Goal: Information Seeking & Learning: Learn about a topic

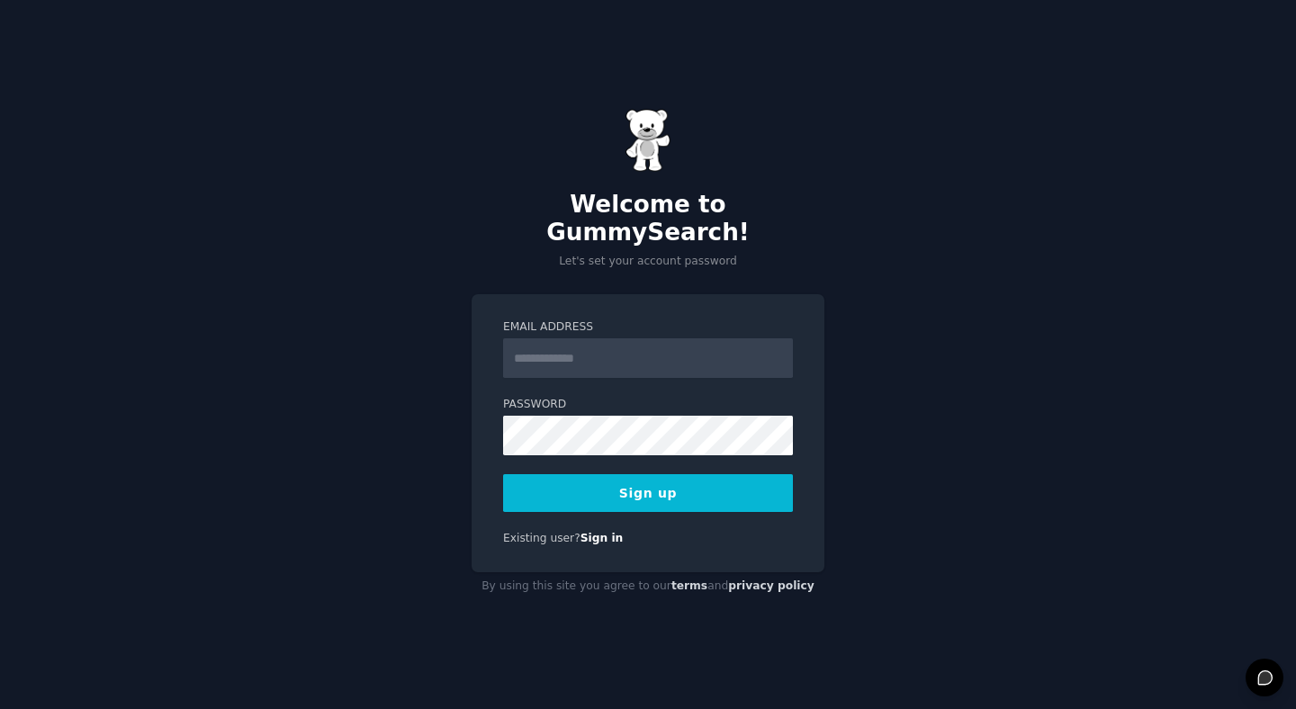
click at [566, 352] on input "Email Address" at bounding box center [648, 358] width 290 height 40
click at [556, 338] on input "Email Address" at bounding box center [648, 358] width 290 height 40
type input "**********"
click at [586, 474] on button "Sign up" at bounding box center [648, 493] width 290 height 38
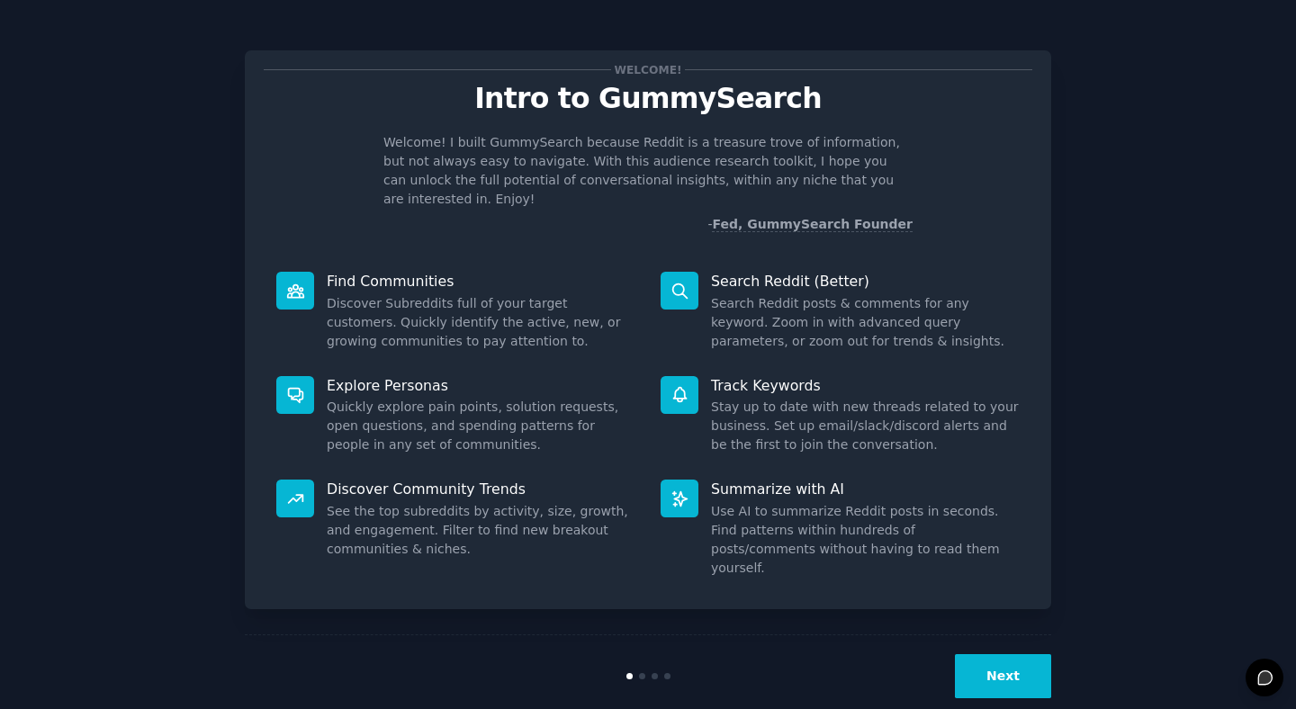
click at [955, 654] on div "Next" at bounding box center [916, 676] width 269 height 44
click at [970, 654] on button "Next" at bounding box center [1003, 676] width 96 height 44
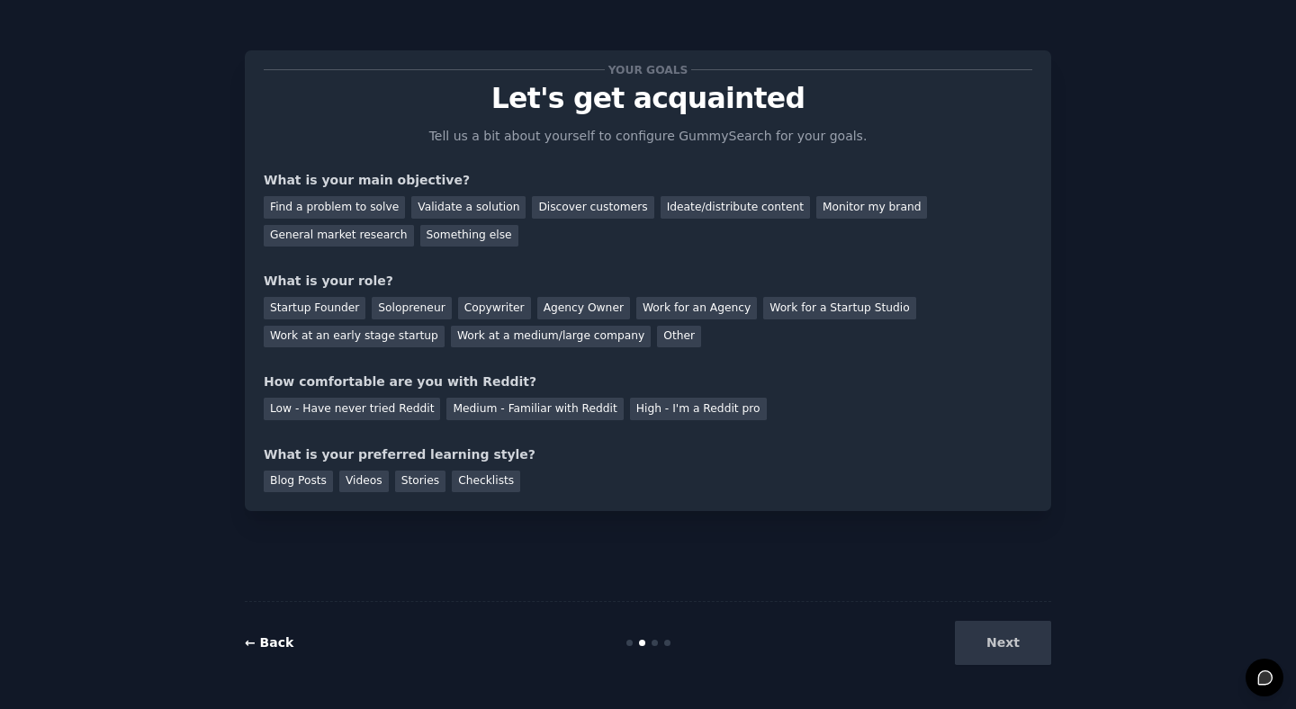
click at [287, 636] on link "← Back" at bounding box center [269, 642] width 49 height 14
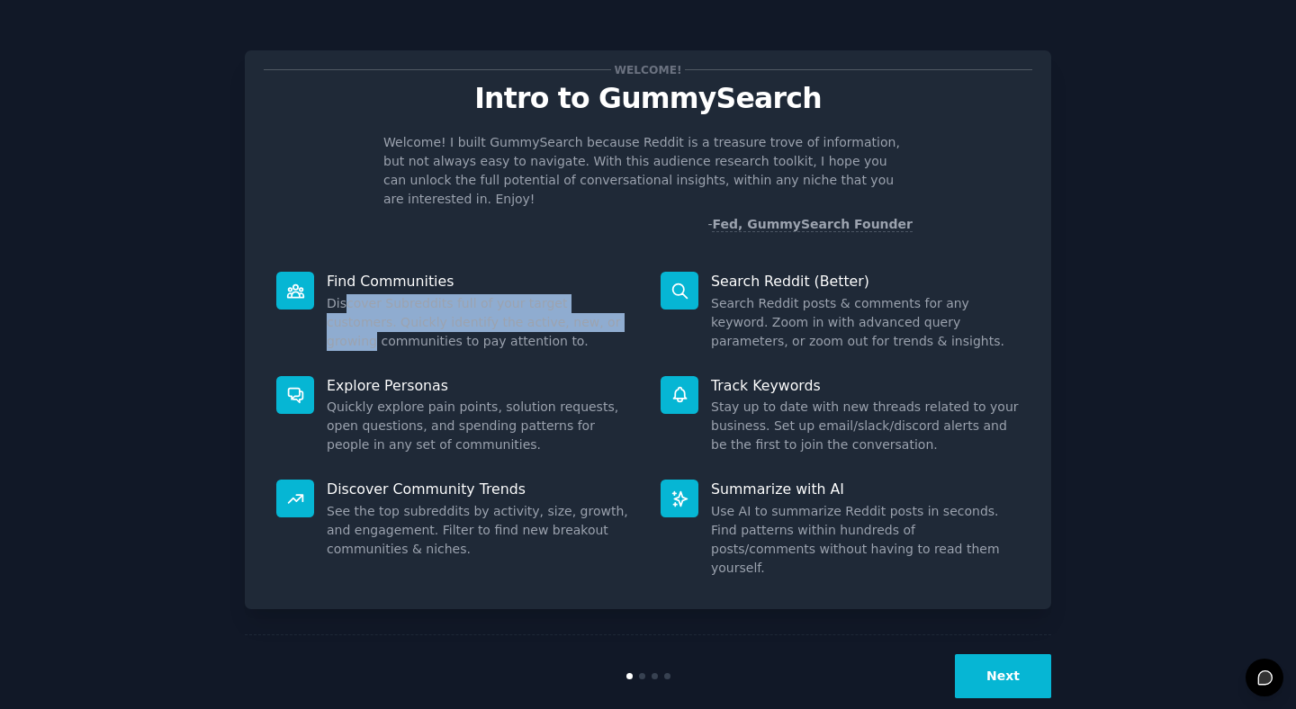
drag, startPoint x: 346, startPoint y: 282, endPoint x: 575, endPoint y: 298, distance: 230.1
click at [575, 298] on dd "Discover Subreddits full of your target customers. Quickly identify the active,…" at bounding box center [481, 322] width 309 height 57
click at [573, 302] on dd "Discover Subreddits full of your target customers. Quickly identify the active,…" at bounding box center [481, 322] width 309 height 57
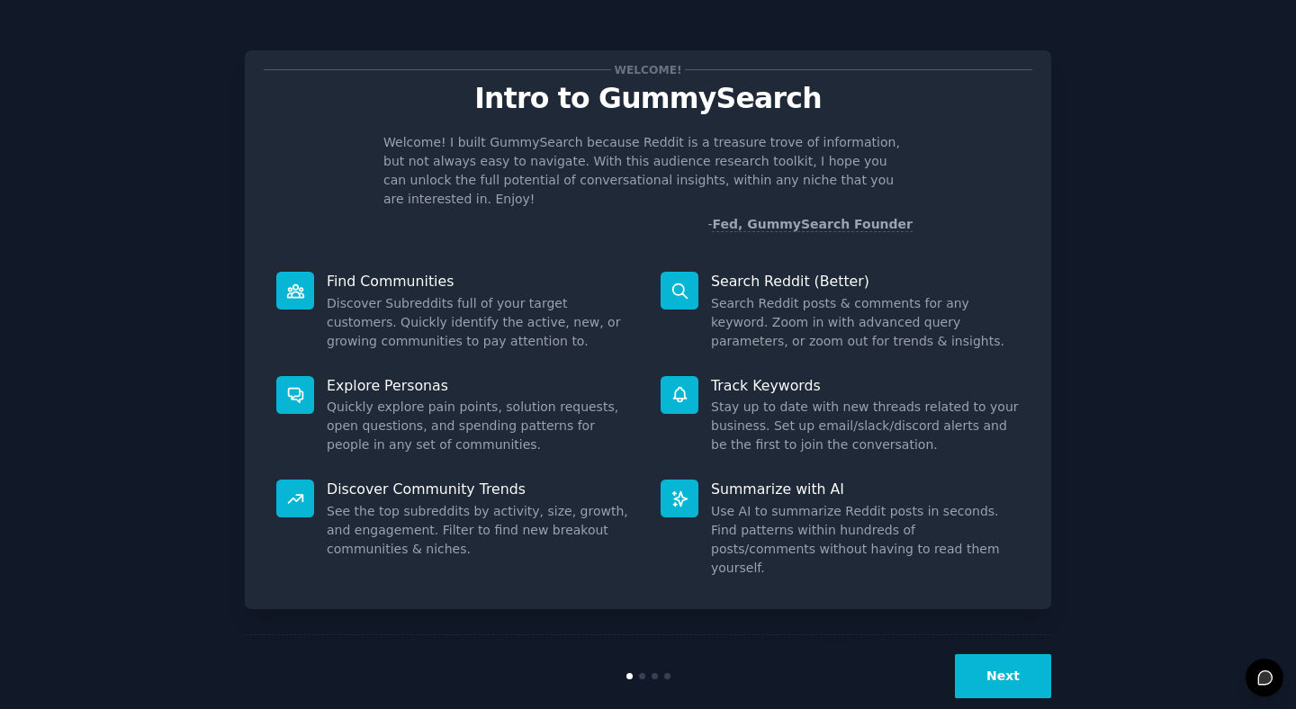
click at [972, 658] on button "Next" at bounding box center [1003, 676] width 96 height 44
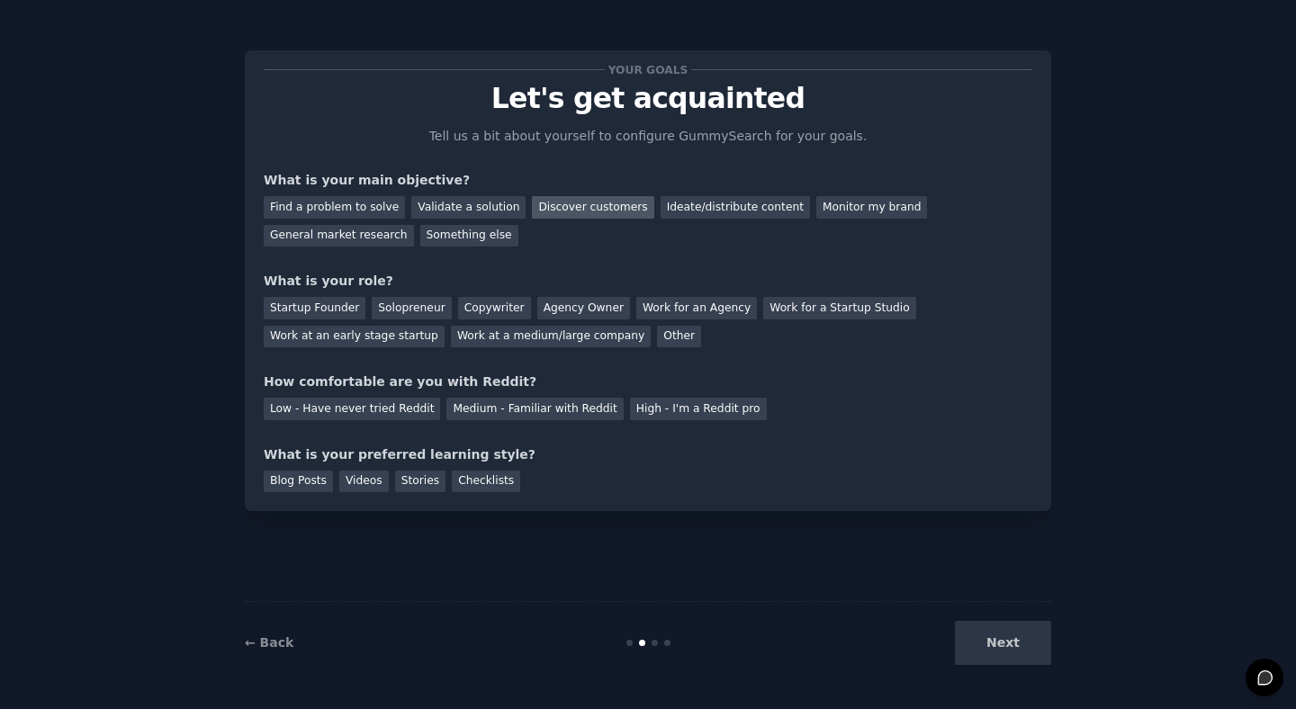
click at [580, 198] on div "Discover customers" at bounding box center [593, 207] width 122 height 23
click at [329, 230] on div "General market research" at bounding box center [339, 236] width 150 height 23
click at [568, 220] on div "Find a problem to solve Validate a solution Discover customers Ideate/distribut…" at bounding box center [648, 218] width 769 height 57
click at [572, 215] on div "Discover customers" at bounding box center [593, 207] width 122 height 23
click at [311, 308] on div "Startup Founder" at bounding box center [315, 308] width 102 height 23
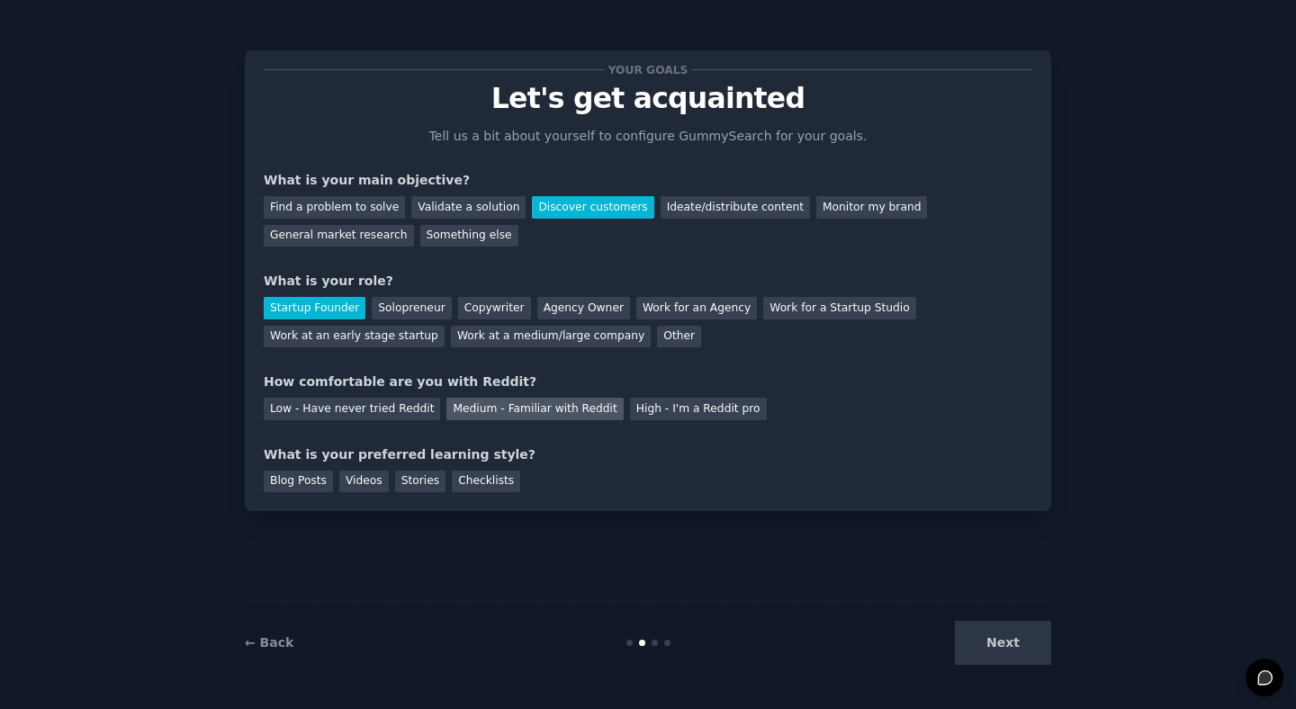
click at [509, 412] on div "Medium - Familiar with Reddit" at bounding box center [534, 409] width 176 height 23
click at [629, 420] on div "Your goals Let's get acquainted Tell us a bit about yourself to configure Gummy…" at bounding box center [648, 280] width 769 height 423
click at [631, 414] on div "High - I'm a Reddit pro" at bounding box center [698, 409] width 137 height 23
click at [630, 417] on div "High - I'm a Reddit pro" at bounding box center [698, 409] width 137 height 23
click at [563, 411] on div "Medium - Familiar with Reddit" at bounding box center [534, 409] width 176 height 23
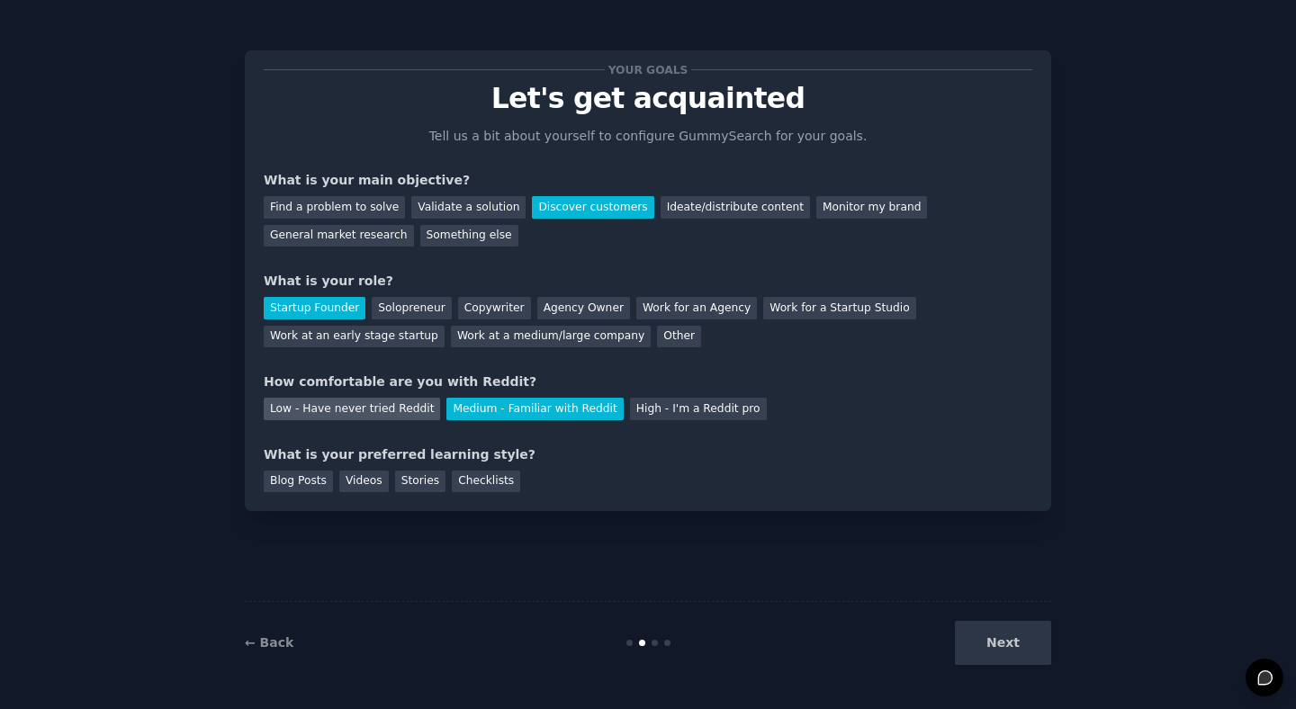
click at [401, 415] on div "Low - Have never tried Reddit" at bounding box center [352, 409] width 176 height 23
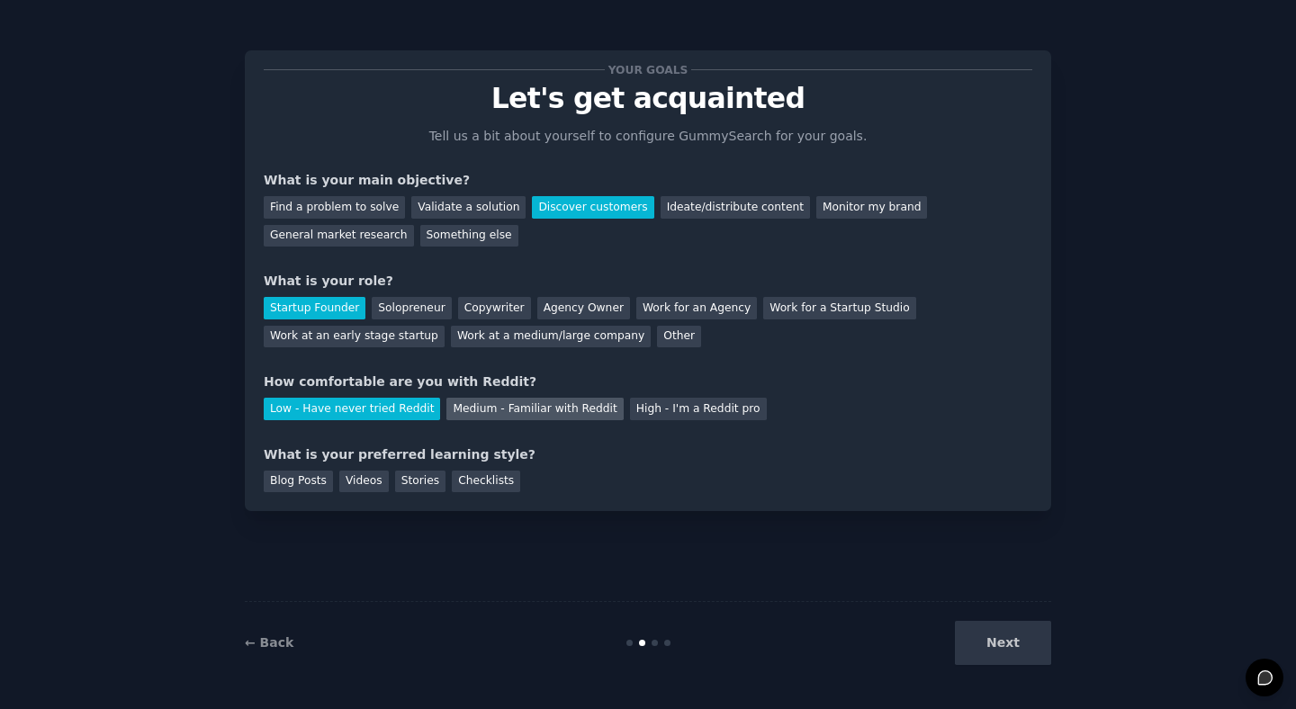
click at [446, 407] on div "Medium - Familiar with Reddit" at bounding box center [534, 409] width 176 height 23
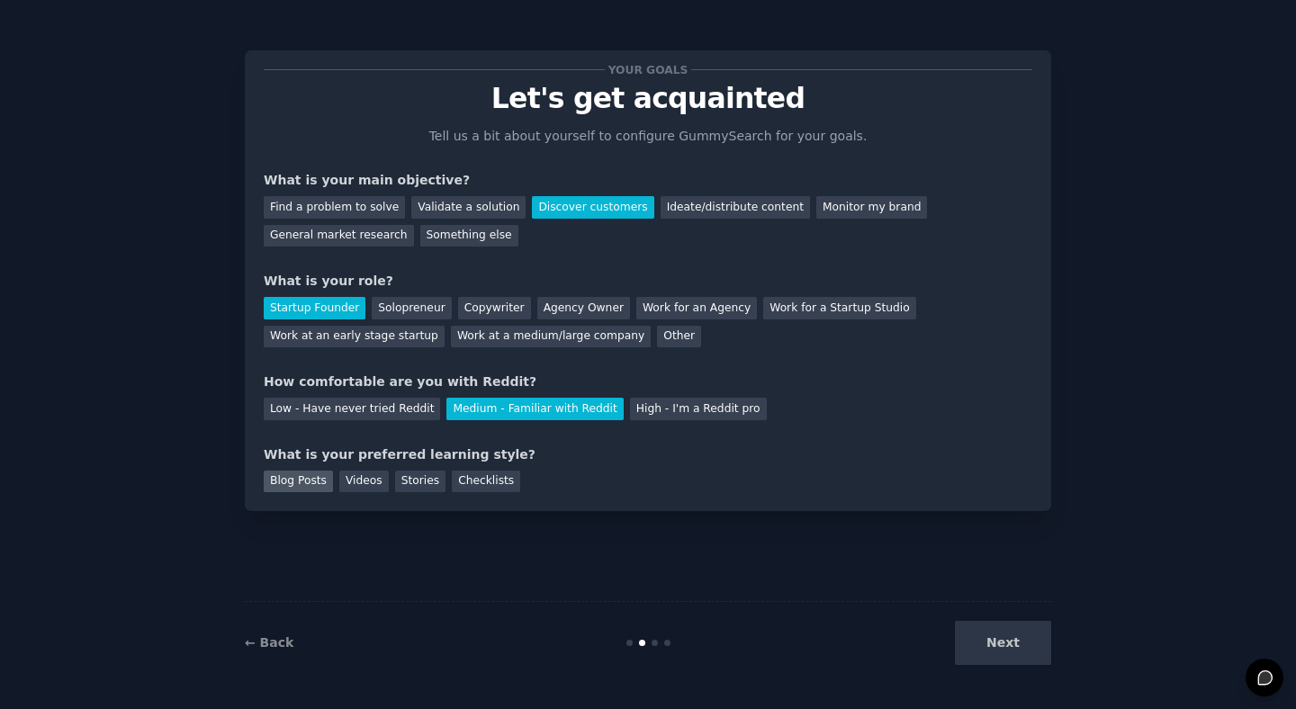
click at [264, 491] on div "Blog Posts" at bounding box center [298, 482] width 69 height 23
click at [1004, 653] on button "Next" at bounding box center [1003, 643] width 96 height 44
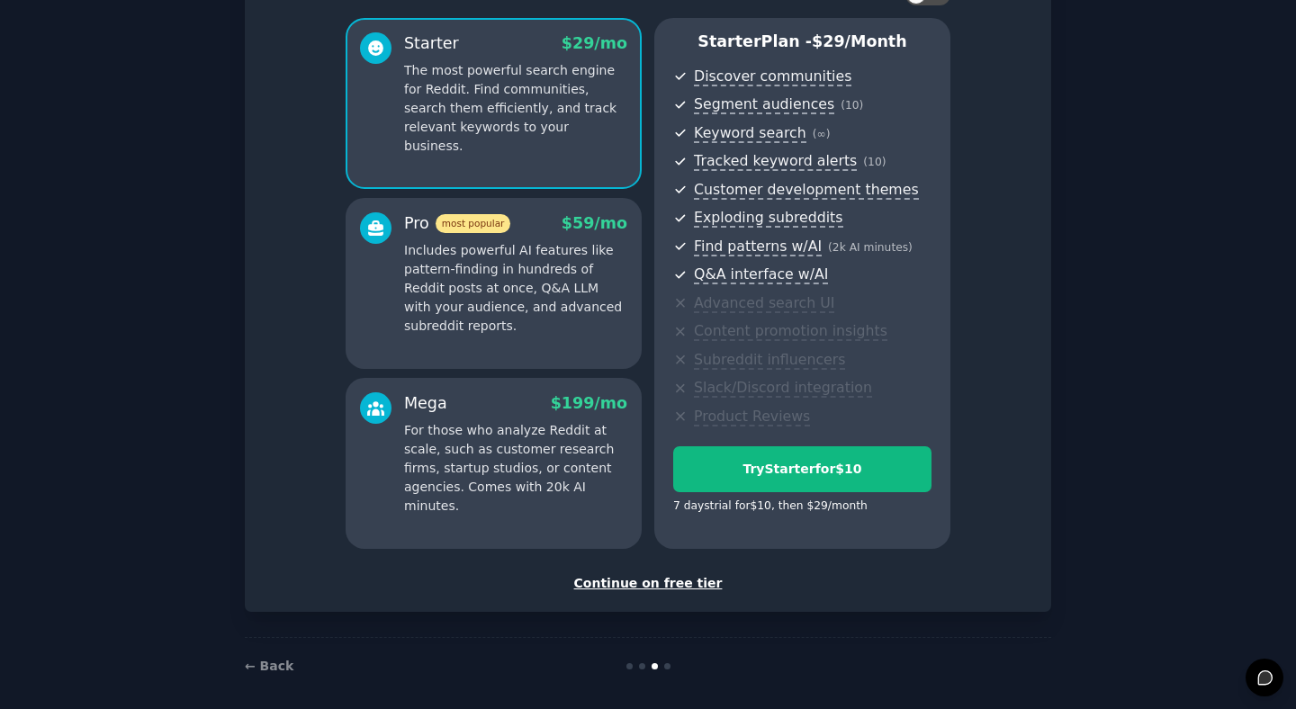
scroll to position [154, 0]
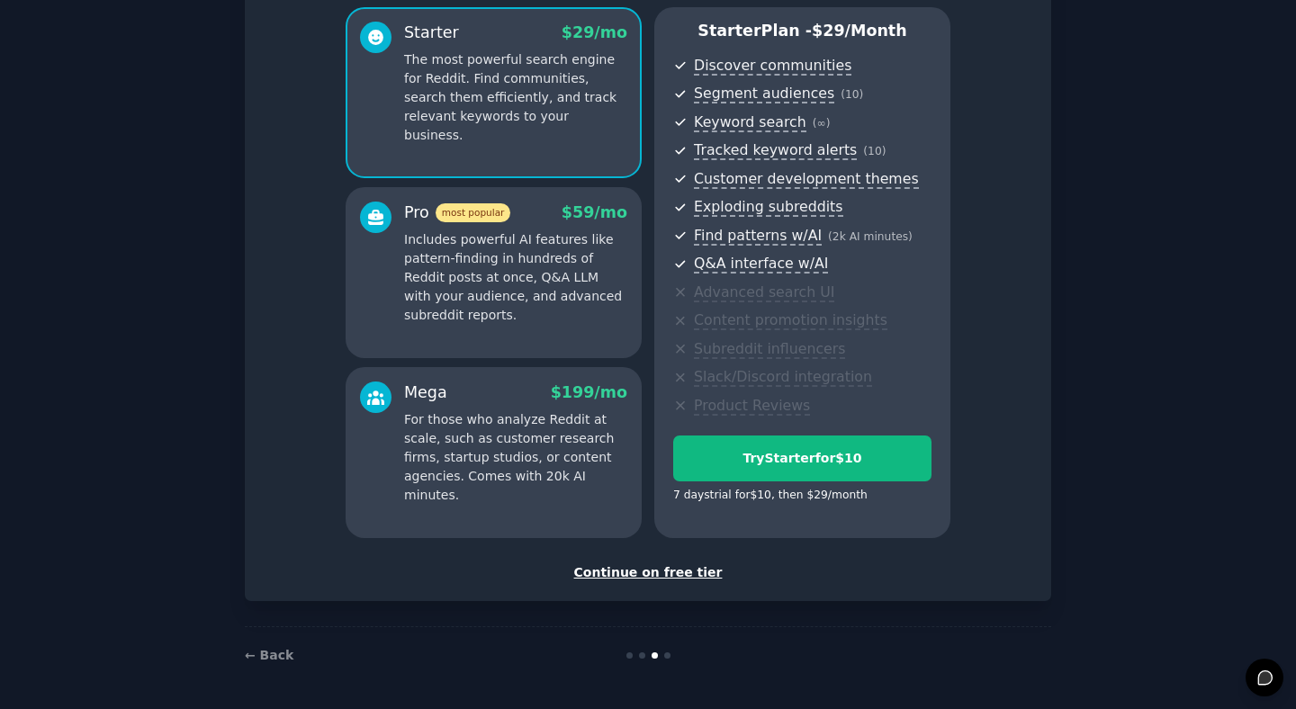
click at [642, 578] on div "Continue on free tier" at bounding box center [648, 572] width 769 height 19
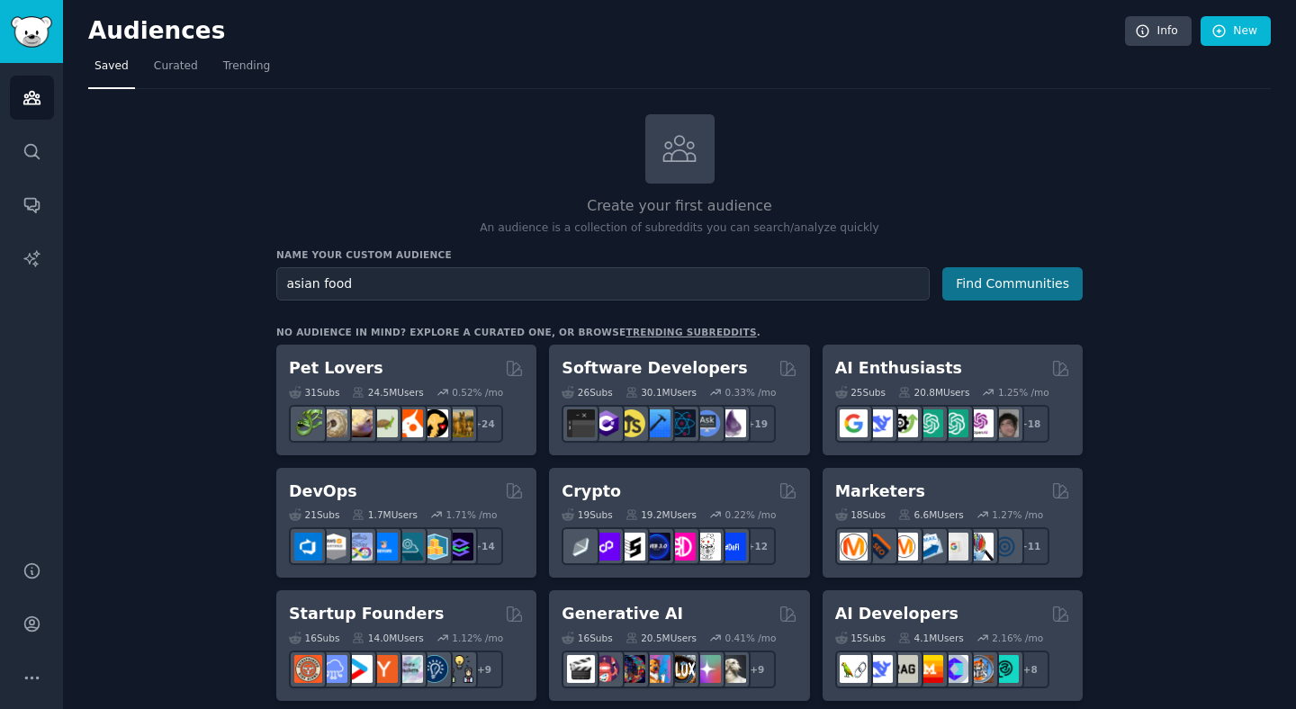
type input "asian food"
click at [1049, 277] on button "Find Communities" at bounding box center [1012, 283] width 140 height 33
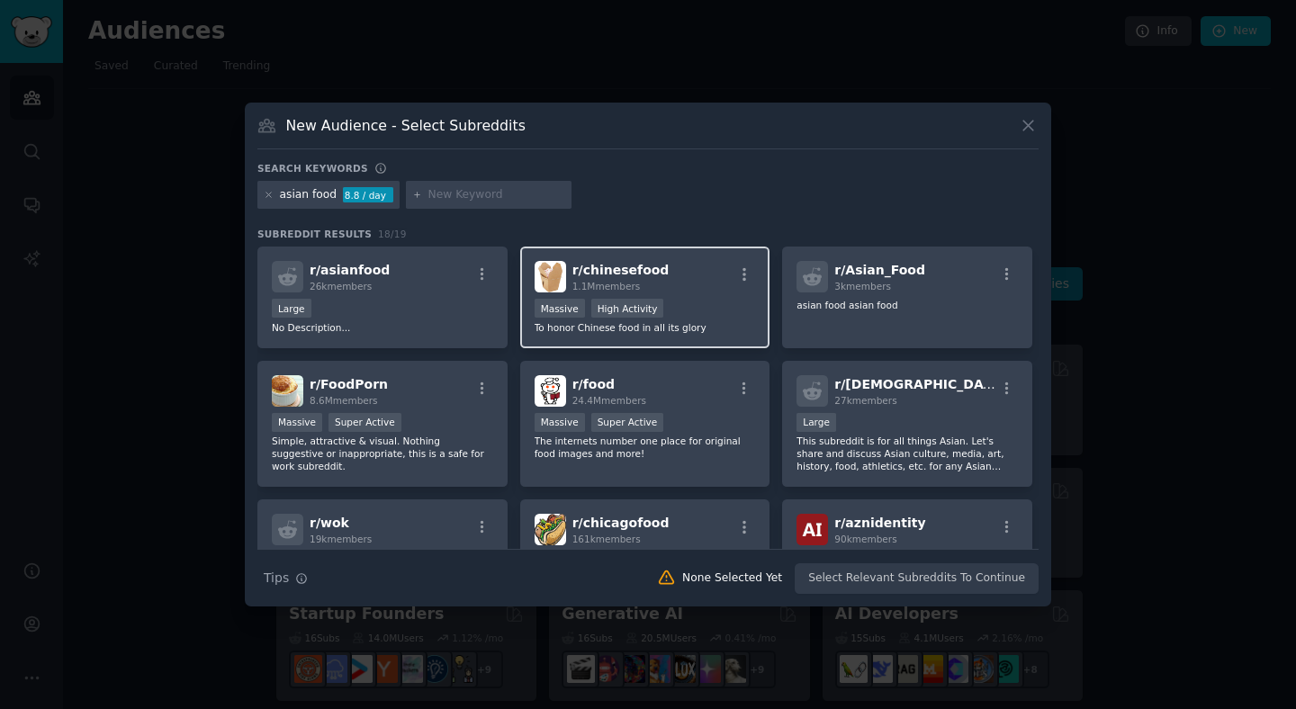
click at [724, 287] on div "r/ chinesefood 1.1M members" at bounding box center [645, 277] width 221 height 32
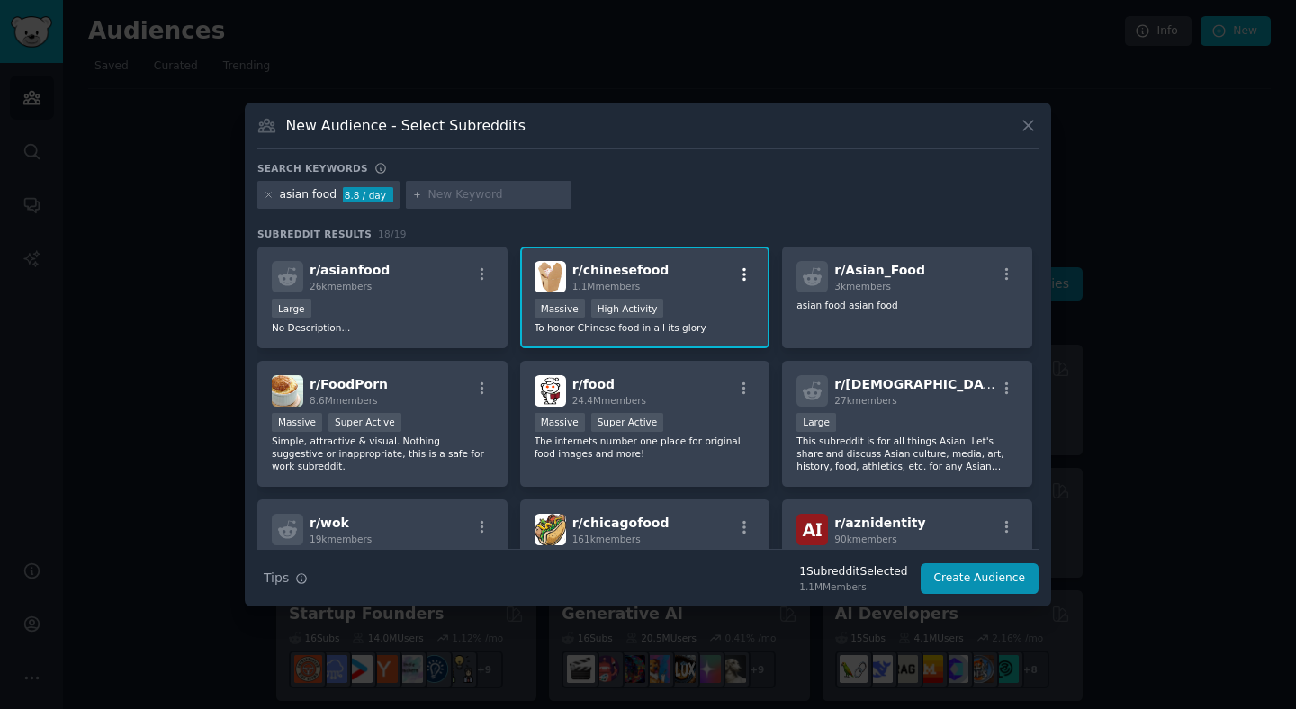
click at [743, 280] on icon "button" at bounding box center [744, 274] width 16 height 16
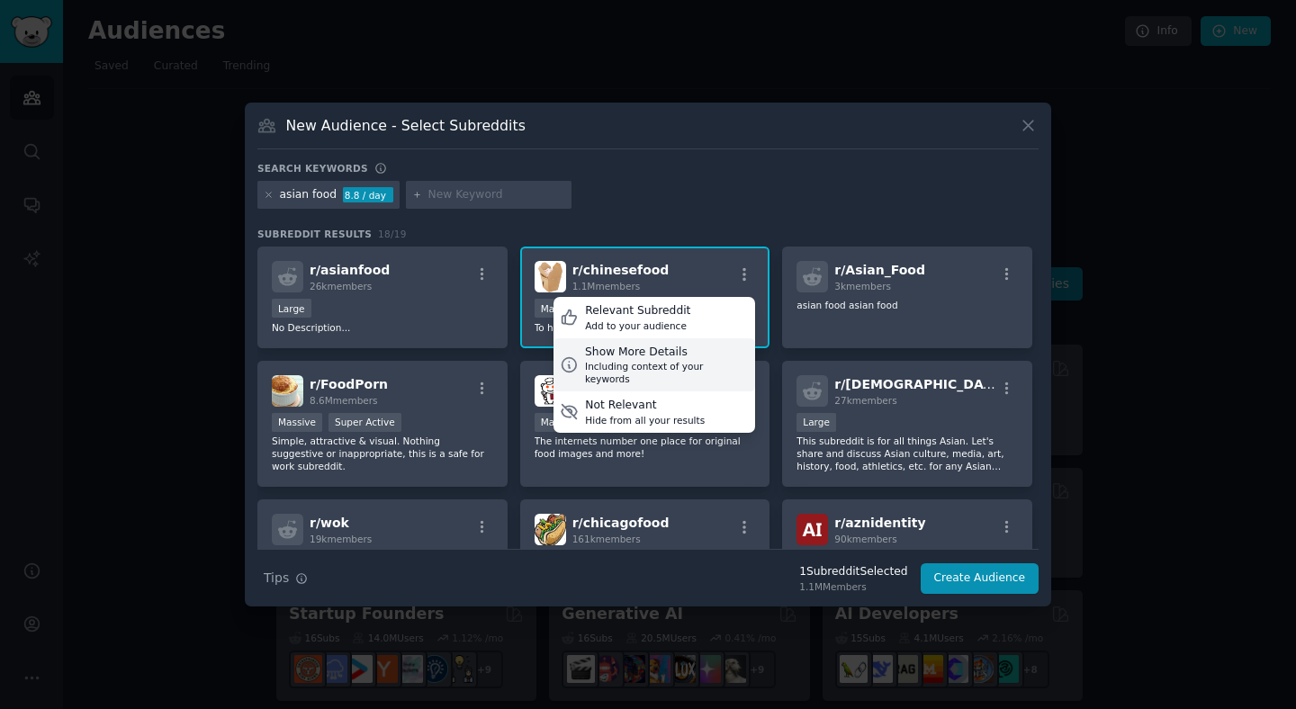
click at [711, 363] on div "Including context of your keywords" at bounding box center [667, 372] width 164 height 25
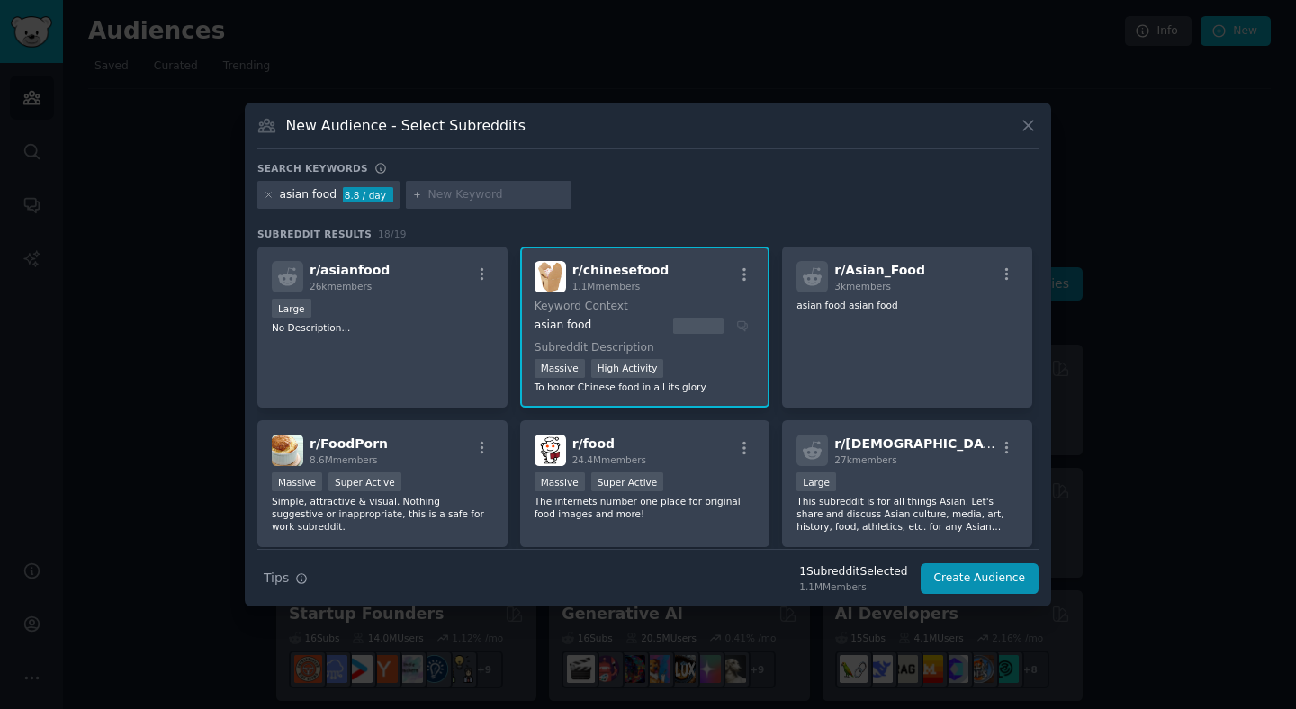
click at [600, 312] on dt "Keyword Context" at bounding box center [642, 307] width 215 height 16
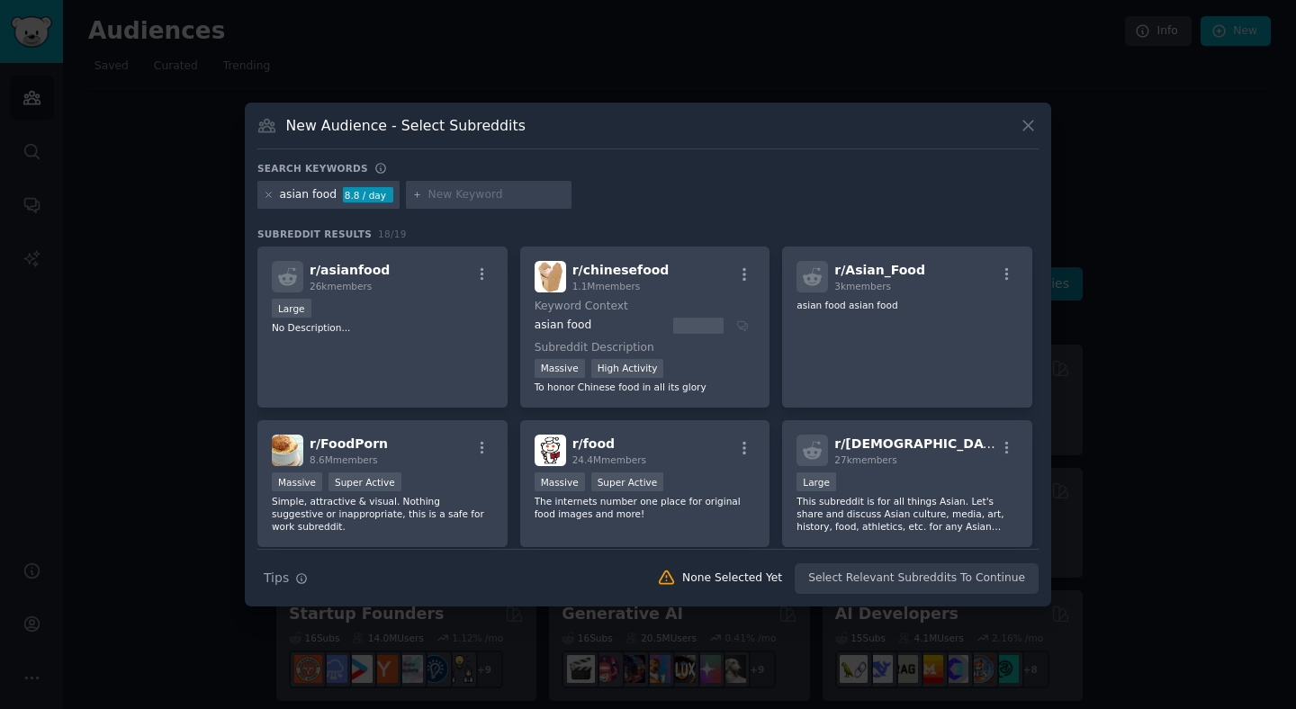
click at [627, 269] on span "r/ chinesefood" at bounding box center [620, 270] width 97 height 14
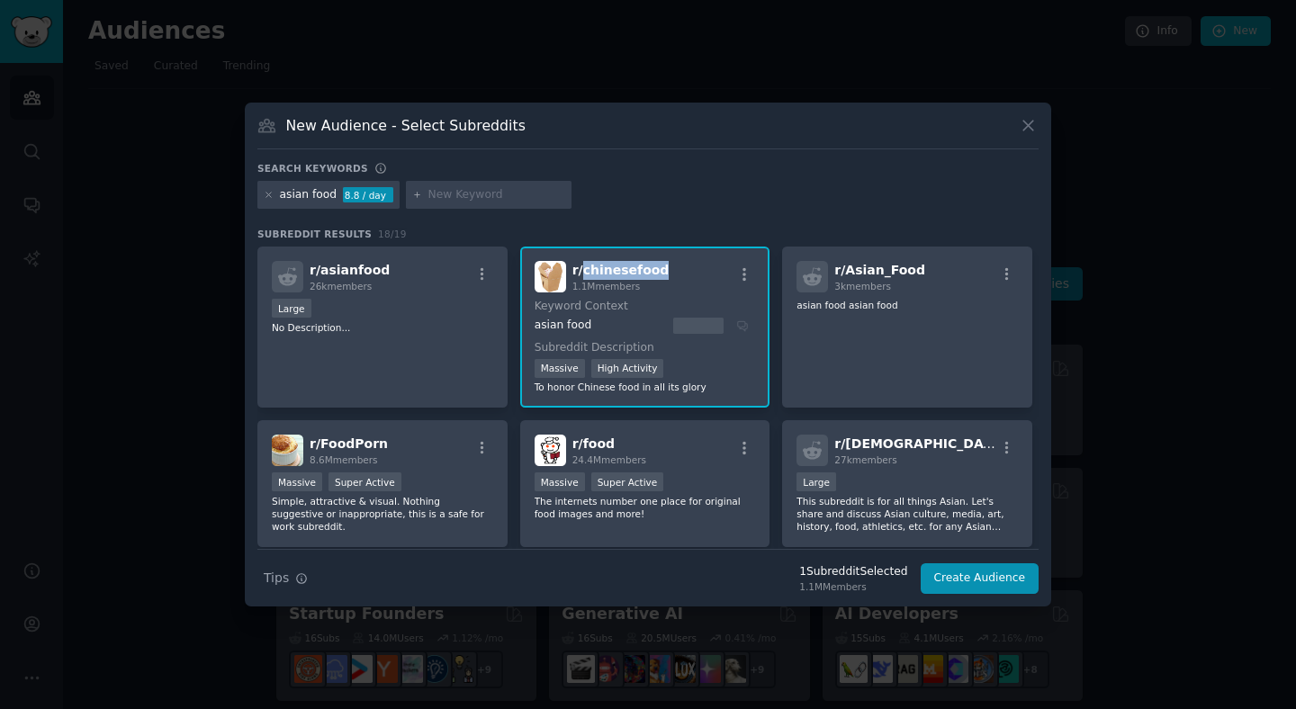
click at [627, 269] on span "r/ chinesefood" at bounding box center [620, 270] width 97 height 14
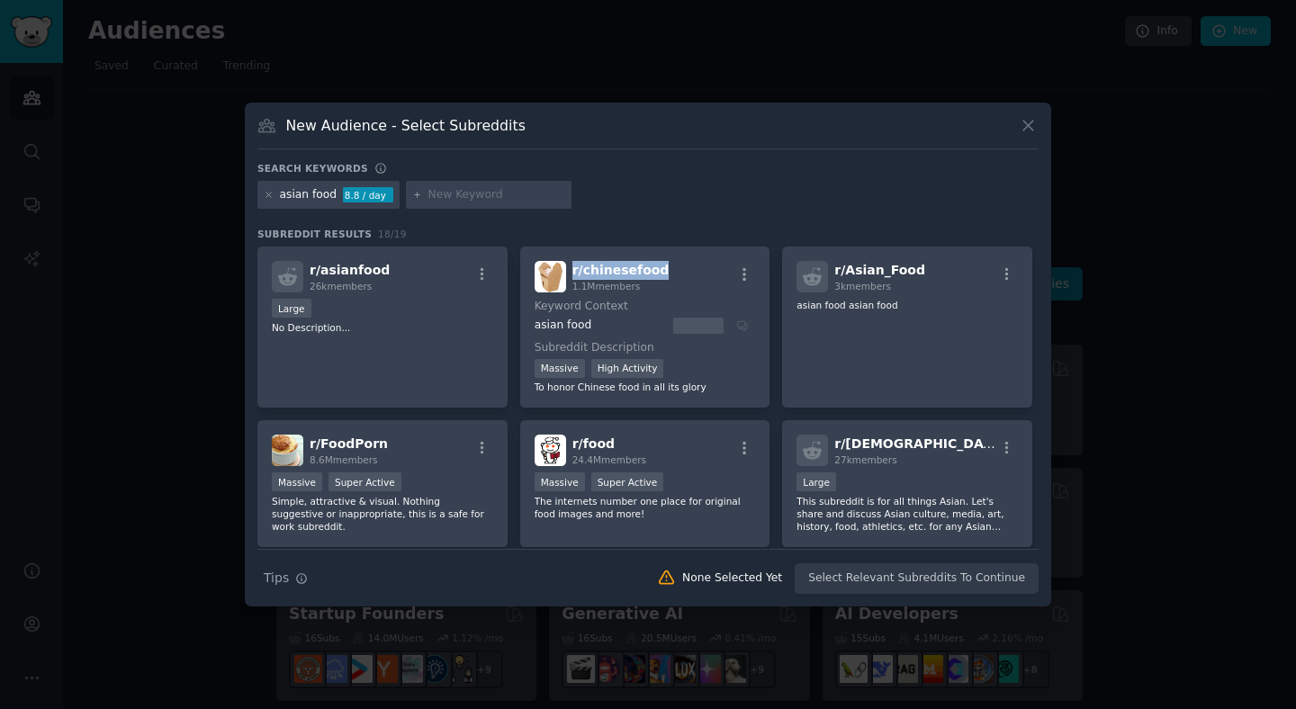
click at [627, 269] on span "r/ chinesefood" at bounding box center [620, 270] width 97 height 14
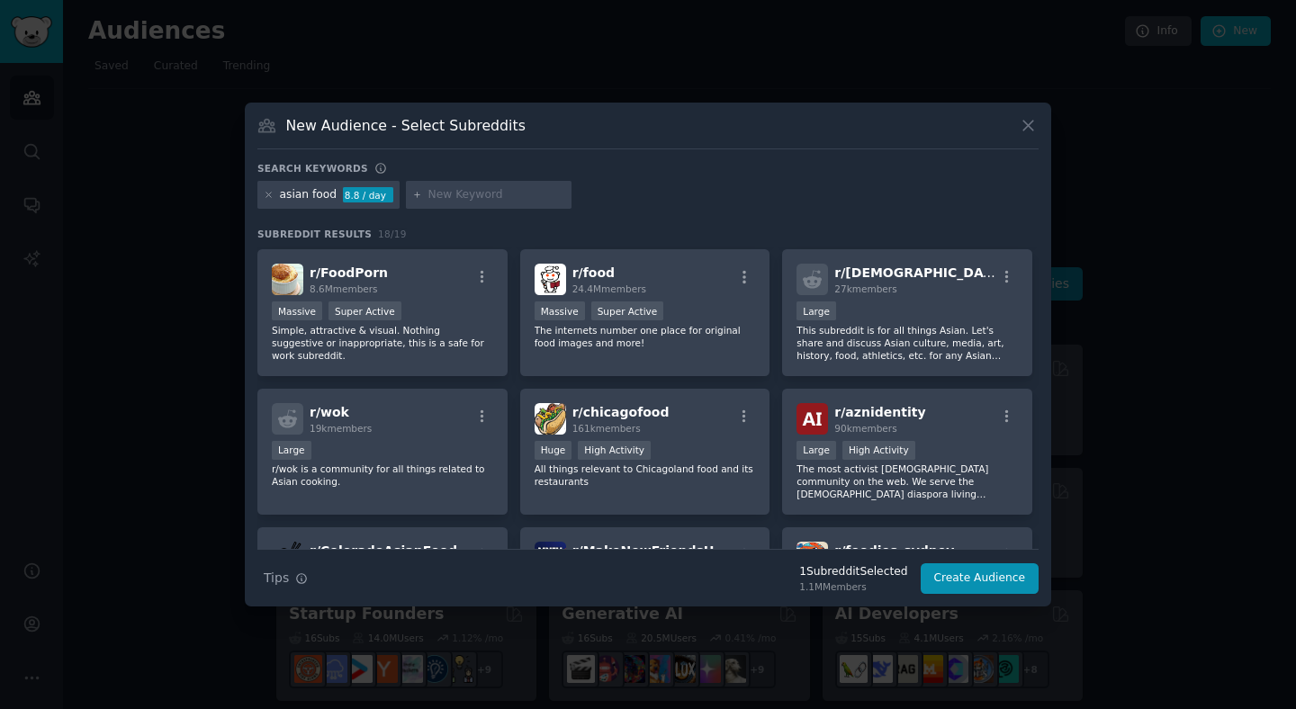
scroll to position [277, 0]
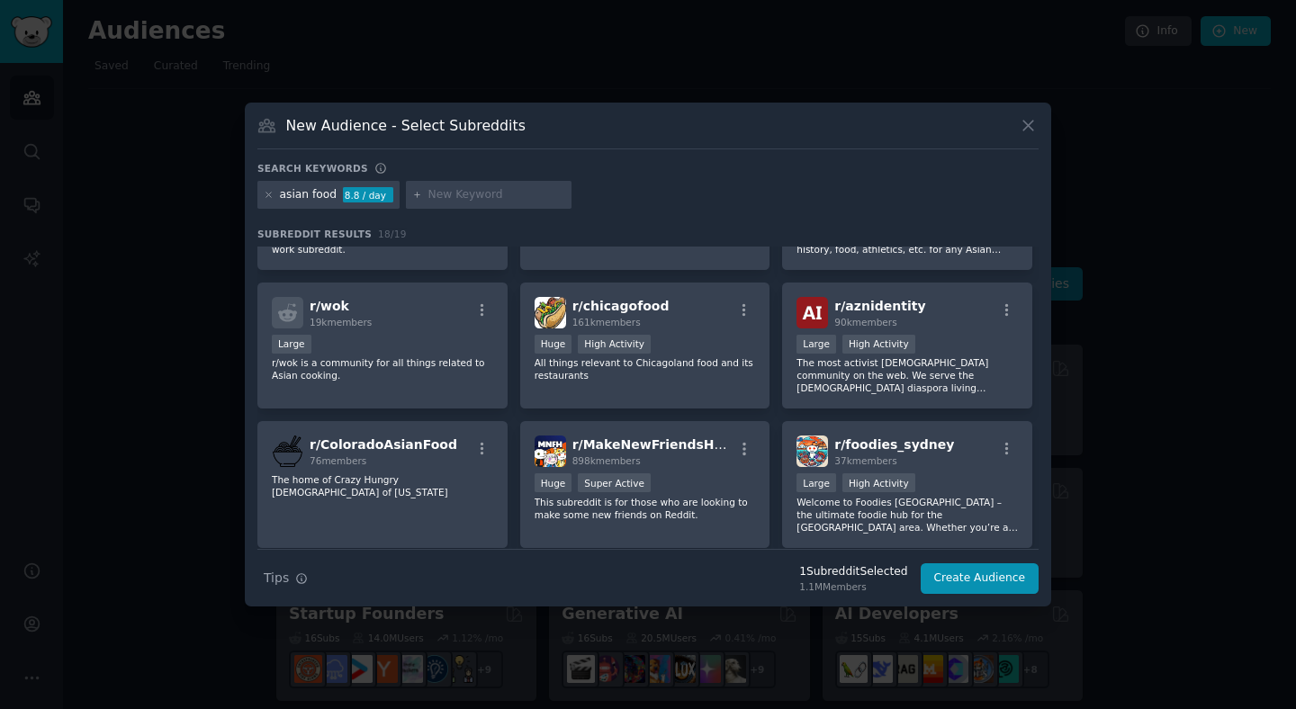
click at [1001, 593] on div "Search Tips Tips 1 Subreddit Selected 1.1M Members Create Audience" at bounding box center [647, 571] width 781 height 45
click at [1006, 583] on button "Create Audience" at bounding box center [980, 578] width 119 height 31
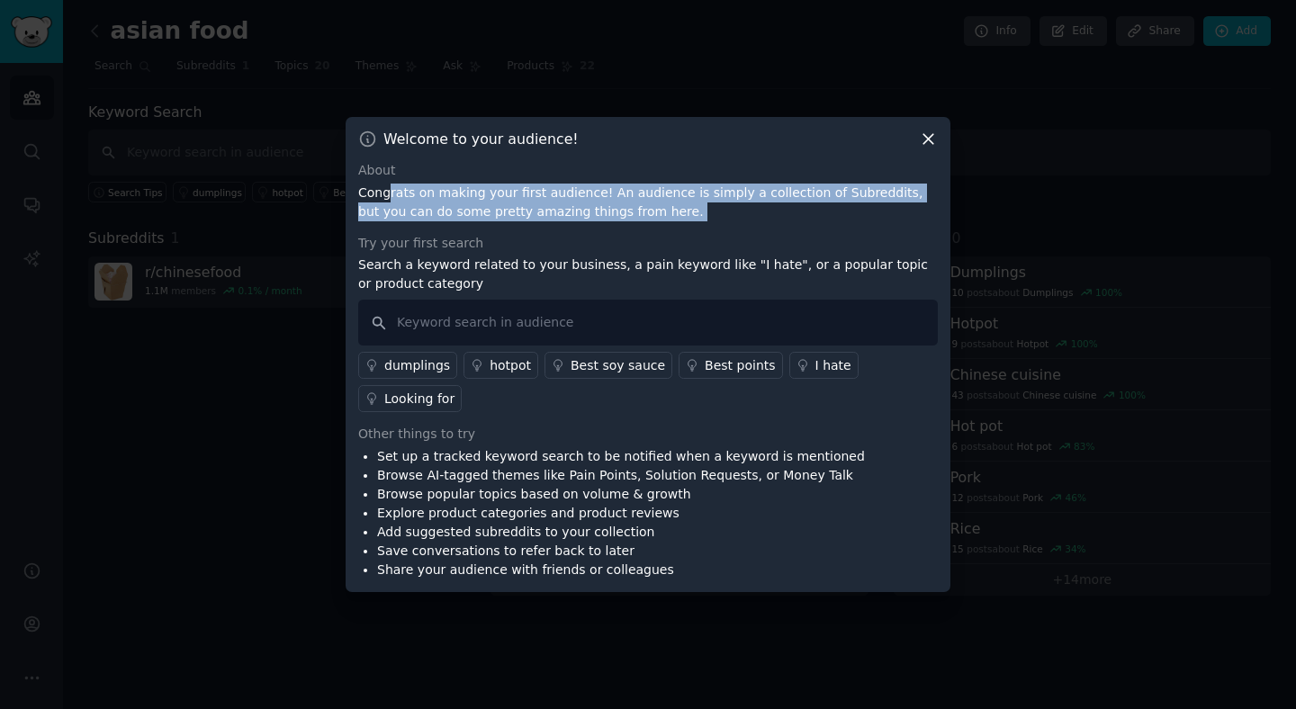
drag, startPoint x: 387, startPoint y: 188, endPoint x: 894, endPoint y: 232, distance: 508.6
click at [894, 232] on div "About Congrats on making your first audience! An audience is simply a collectio…" at bounding box center [648, 370] width 580 height 419
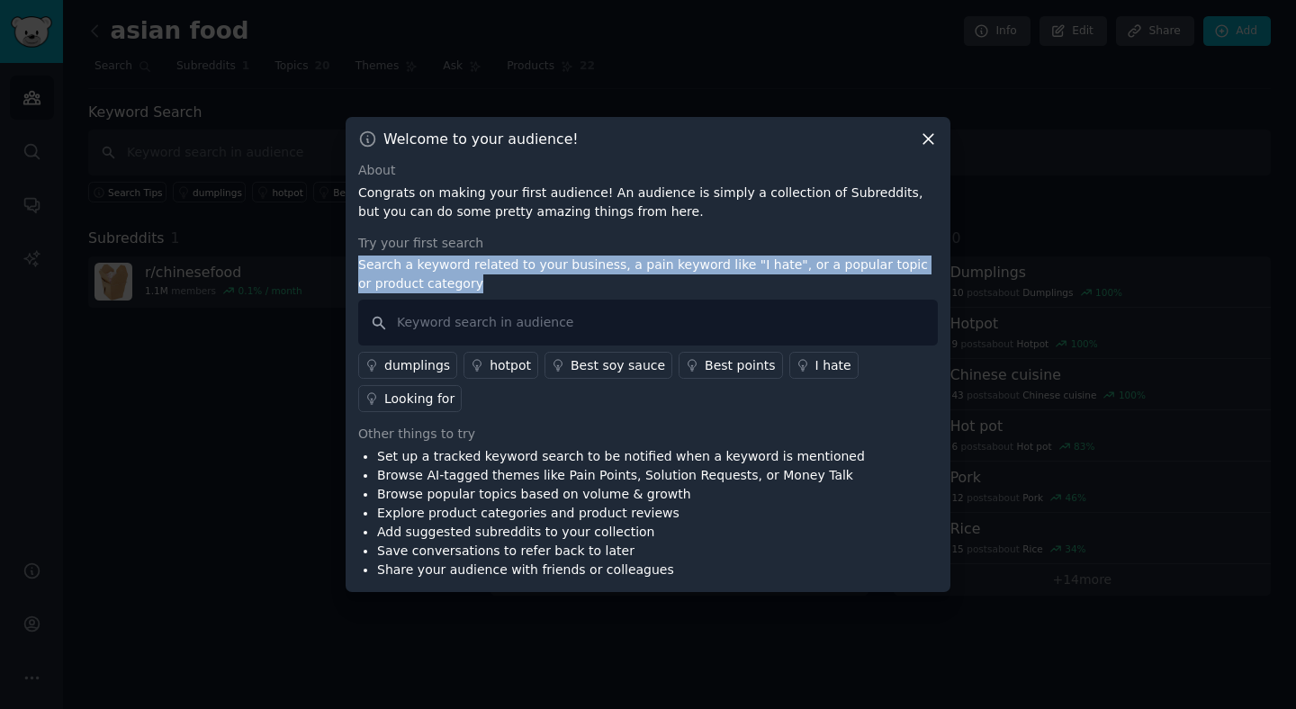
drag, startPoint x: 605, startPoint y: 293, endPoint x: 350, endPoint y: 255, distance: 257.6
click at [350, 255] on div "Welcome to your audience! About Congrats on making your first audience! An audi…" at bounding box center [648, 354] width 605 height 475
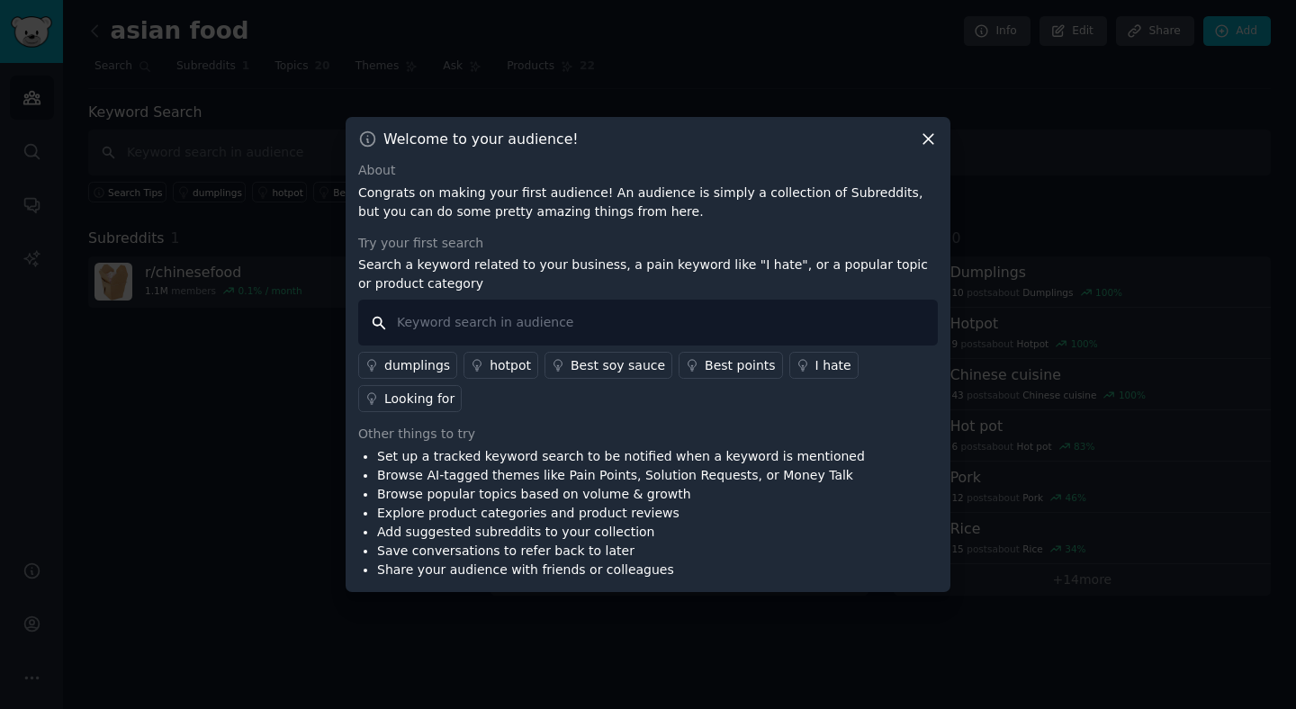
click at [440, 344] on input "text" at bounding box center [648, 323] width 580 height 46
click at [935, 142] on icon at bounding box center [928, 139] width 19 height 19
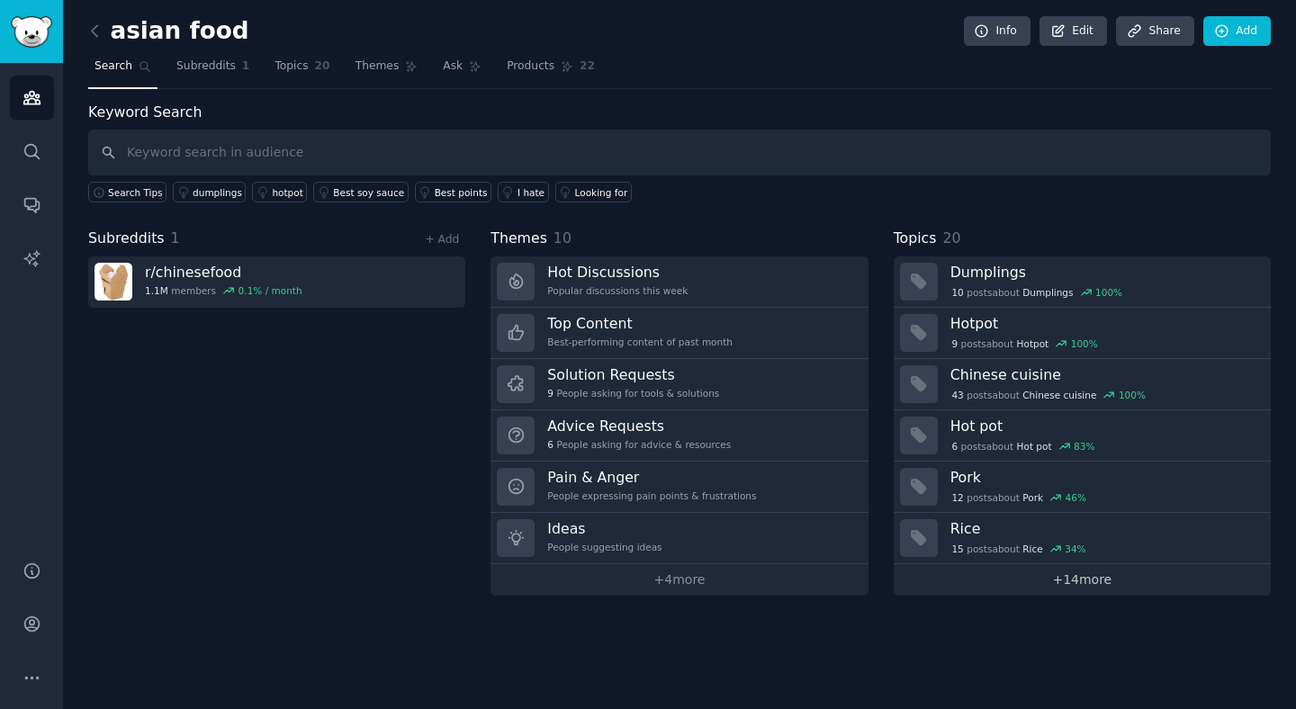
click at [1089, 586] on link "+ 14 more" at bounding box center [1082, 580] width 377 height 32
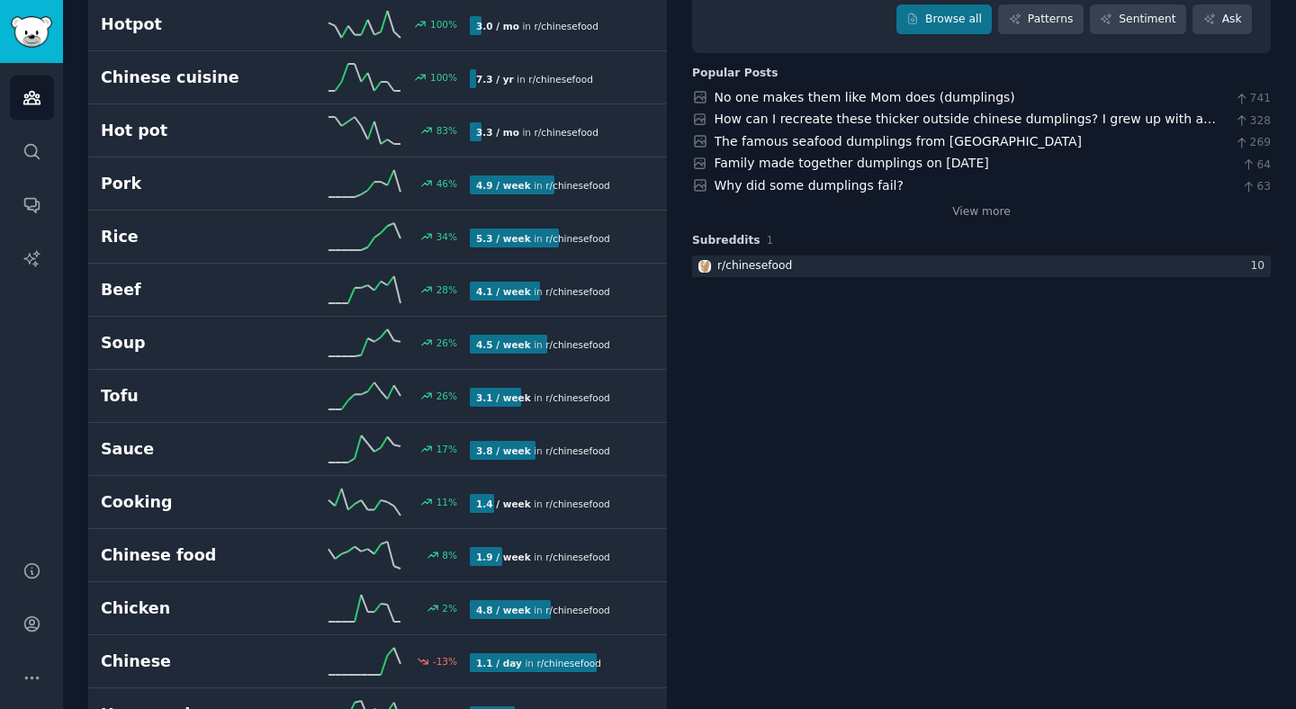
scroll to position [9, 0]
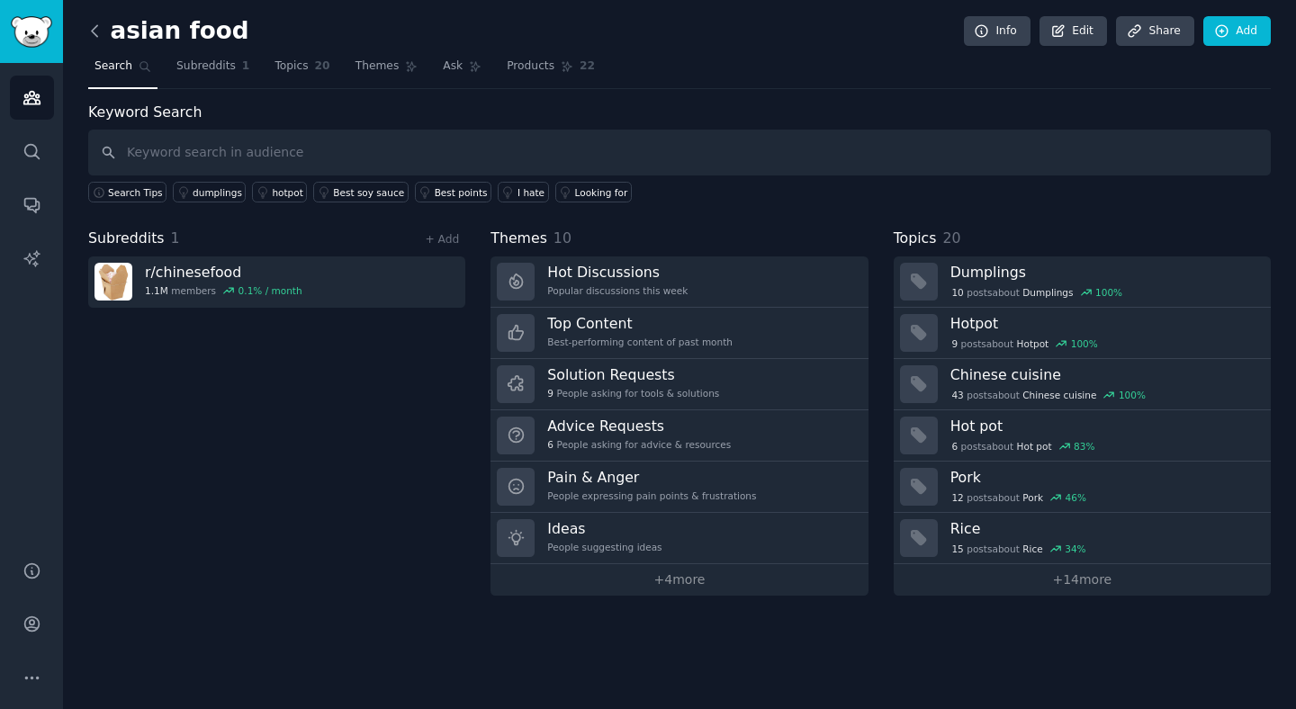
click at [94, 24] on icon at bounding box center [95, 31] width 19 height 19
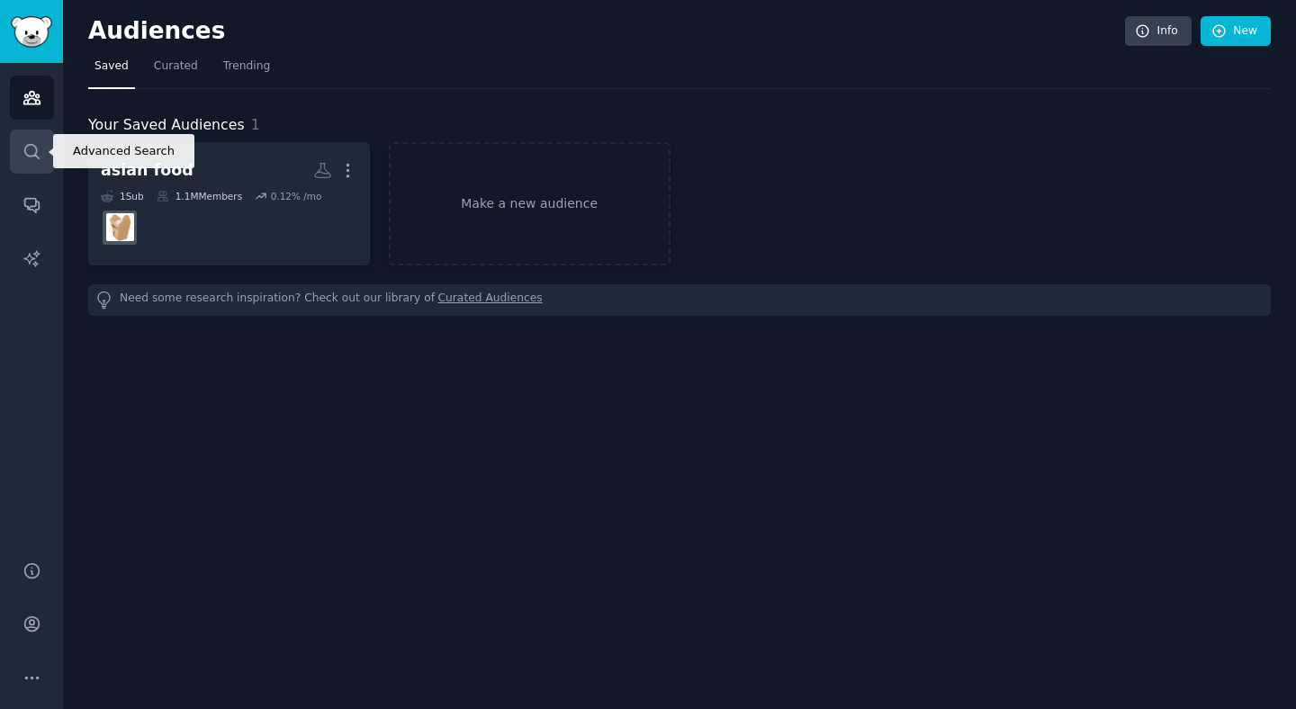
click at [23, 169] on link "Search" at bounding box center [32, 152] width 44 height 44
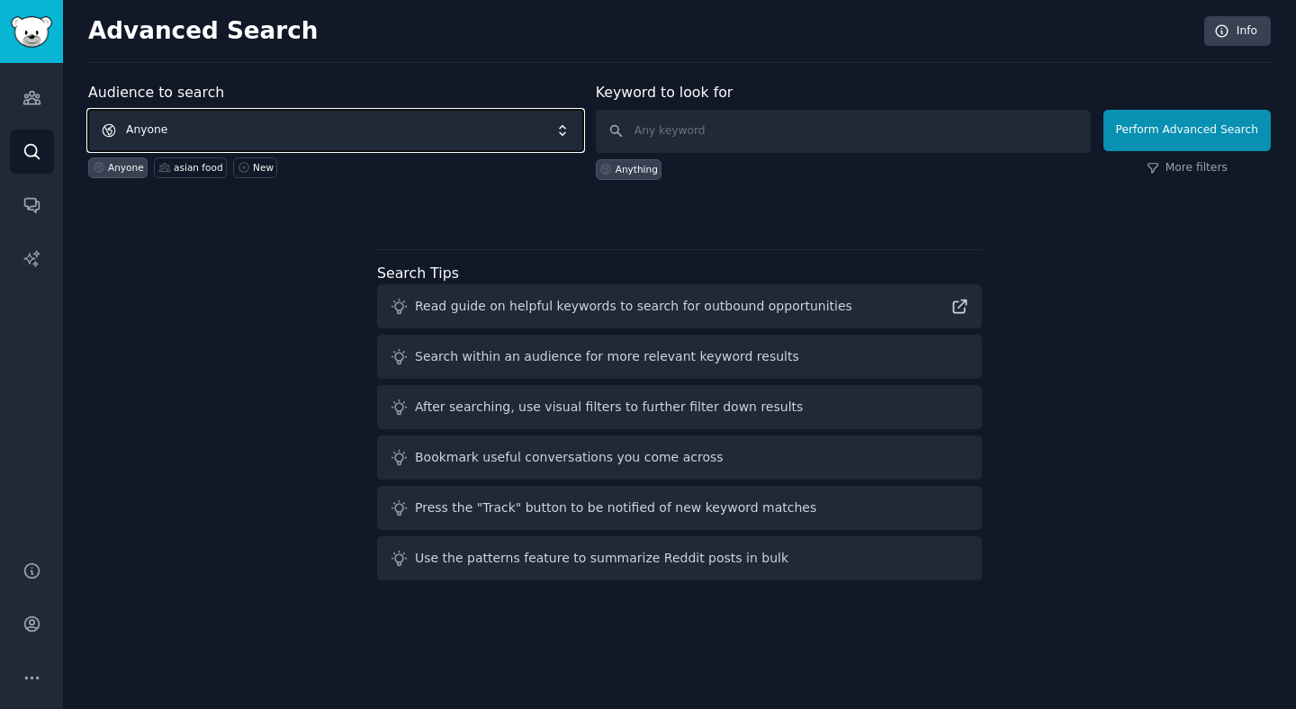
click at [242, 140] on span "Anyone" at bounding box center [335, 130] width 495 height 41
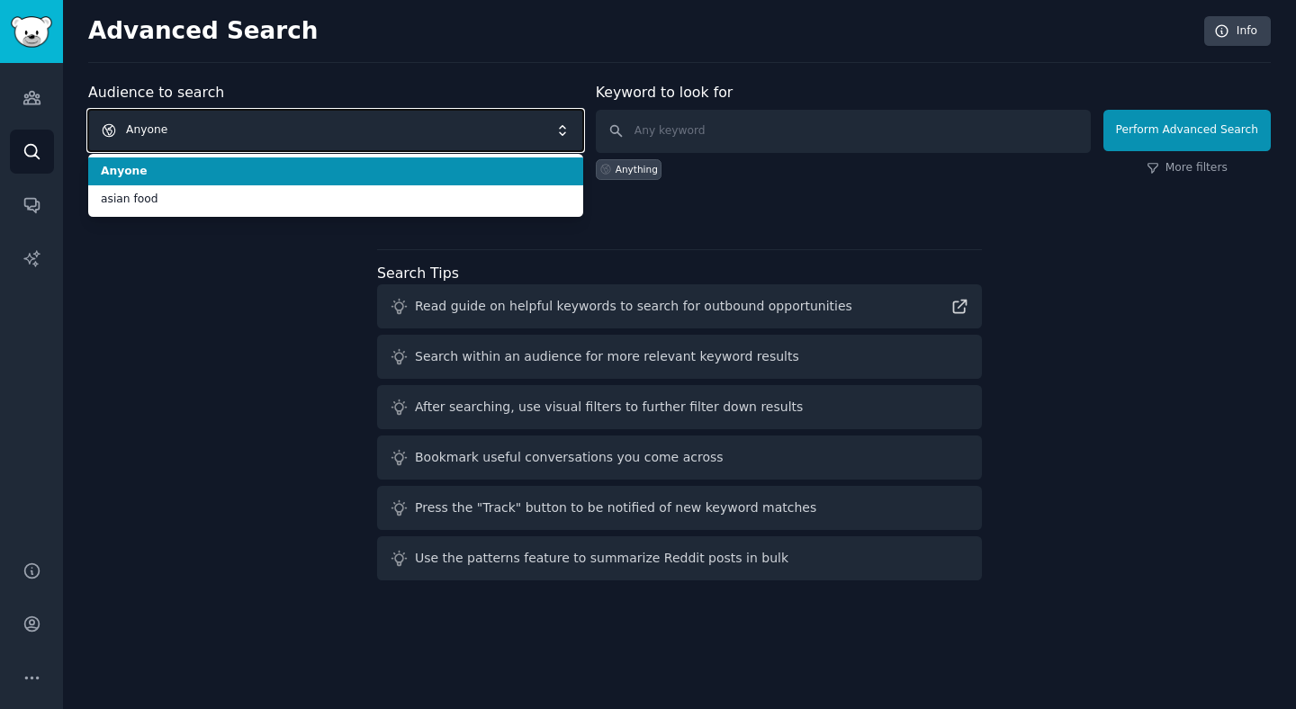
click at [245, 137] on span "Anyone" at bounding box center [335, 130] width 495 height 41
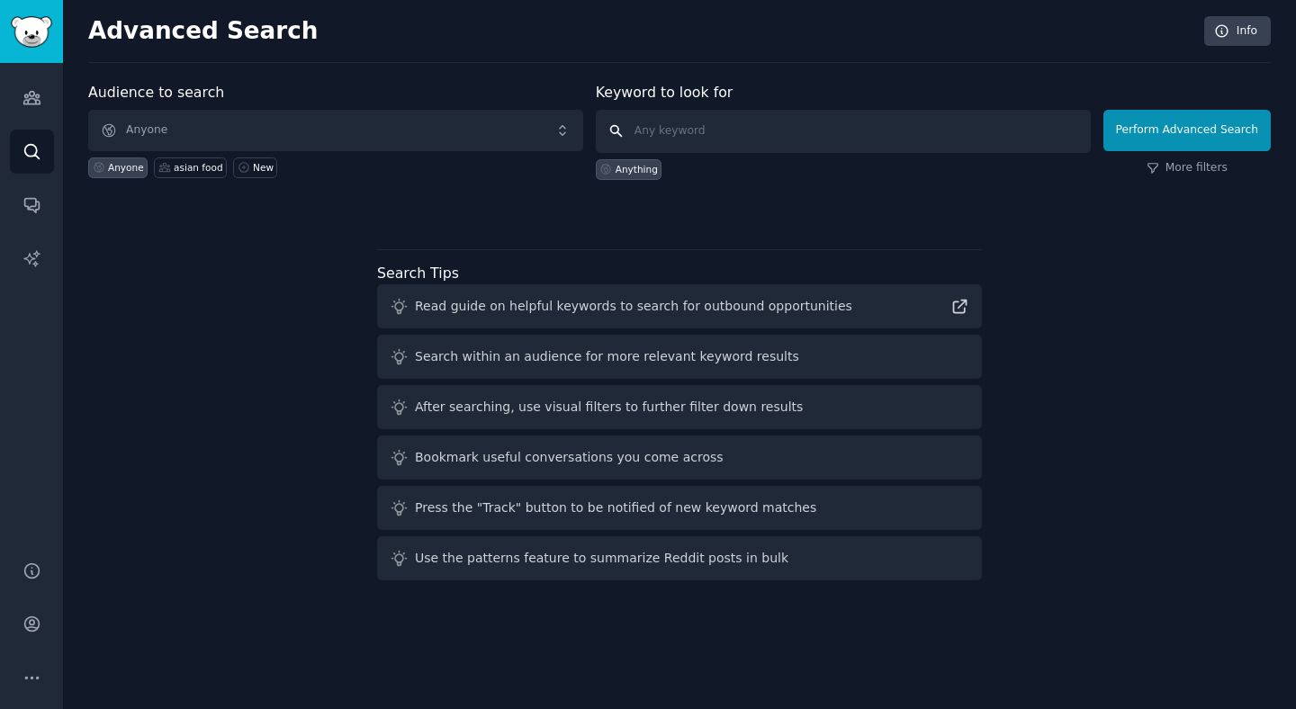
click at [699, 133] on input "text" at bounding box center [843, 131] width 495 height 43
type input "i hate"
click button "Perform Advanced Search" at bounding box center [1186, 130] width 167 height 41
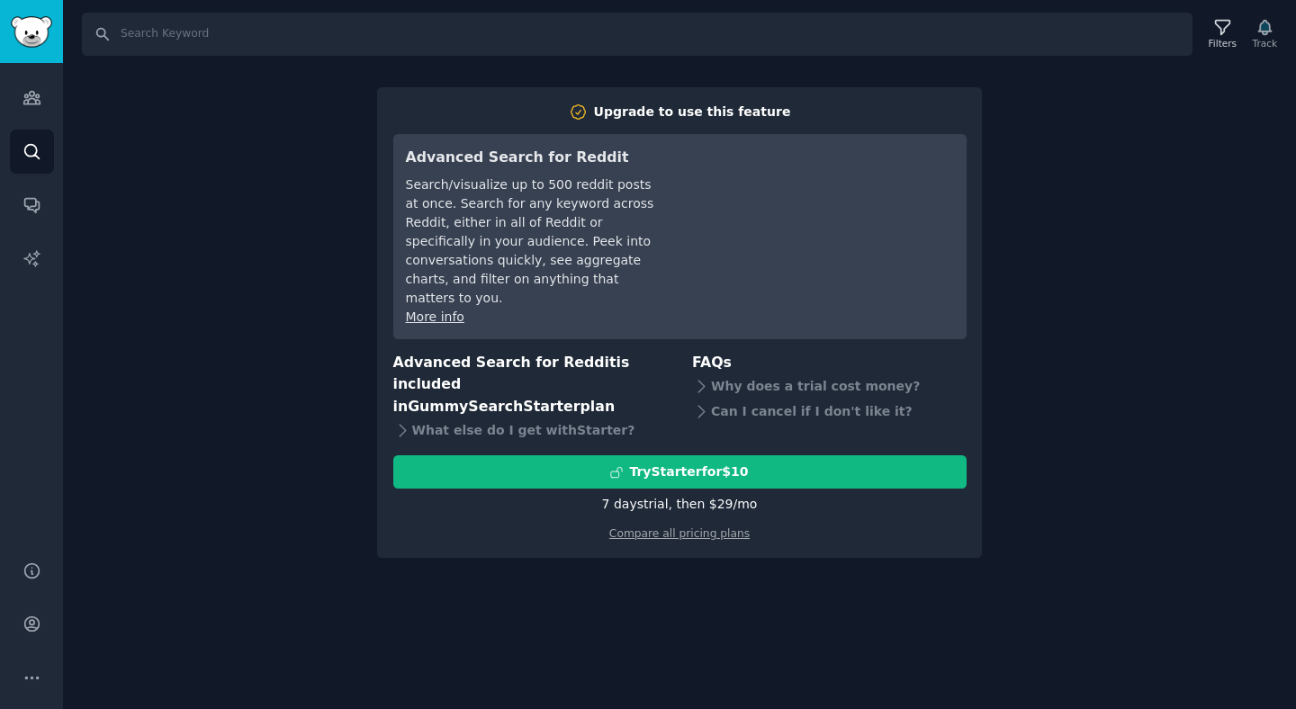
click at [801, 566] on div "Search Filters Track Upgrade to use this feature Advanced Search for Reddit Sea…" at bounding box center [679, 354] width 1233 height 709
